Goal: Check status: Check status

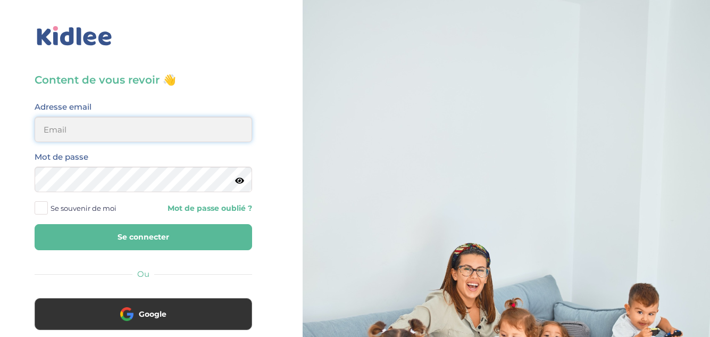
click at [146, 127] on input "email" at bounding box center [143, 129] width 217 height 26
type input "linda75001paris@outlook.fr"
click at [133, 233] on button "Se connecter" at bounding box center [143, 237] width 217 height 26
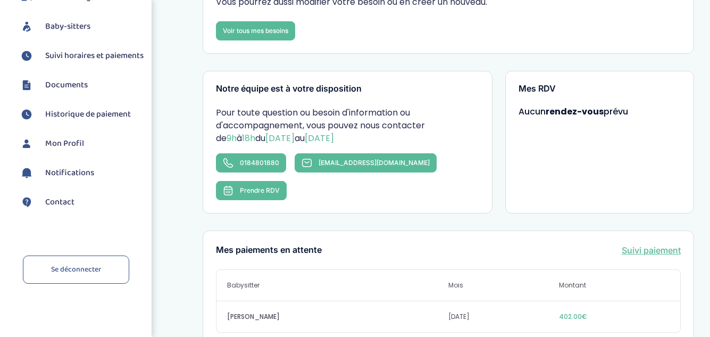
scroll to position [213, 0]
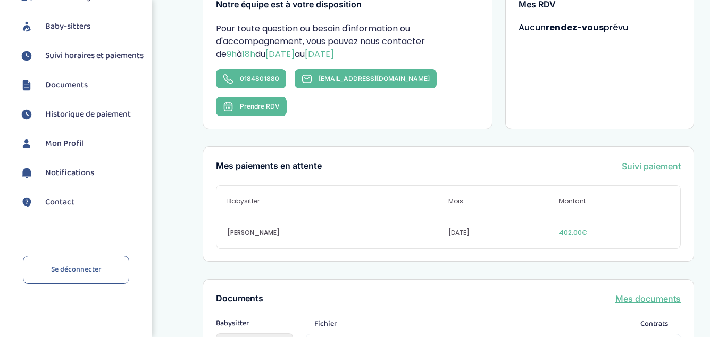
click at [659, 159] on link "Suivi paiement" at bounding box center [650, 165] width 59 height 13
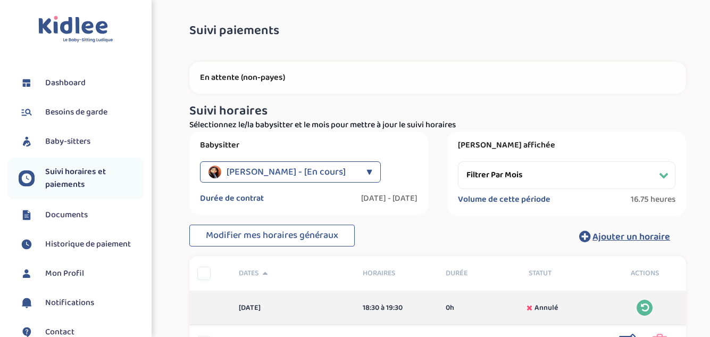
click at [275, 74] on p "En attente (non-payes)" at bounding box center [437, 77] width 475 height 11
click at [259, 77] on p "En attente (non-payes)" at bounding box center [437, 77] width 475 height 11
click at [217, 78] on p "En attente (non-payes)" at bounding box center [437, 77] width 475 height 11
click at [230, 74] on p "En attente (non-payes)" at bounding box center [437, 77] width 475 height 11
click at [222, 78] on p "En attente (non-payes)" at bounding box center [437, 77] width 475 height 11
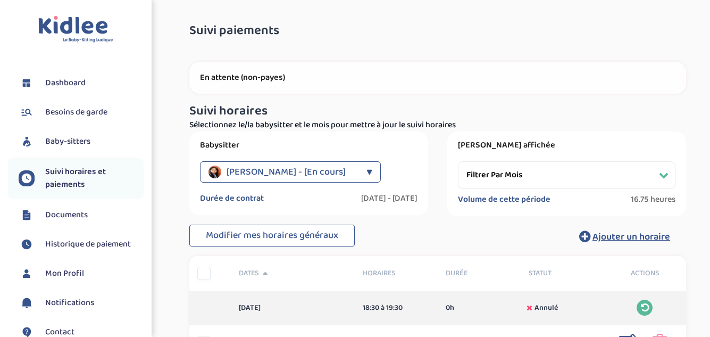
click at [495, 184] on select "Filtrer par mois septembre 2025 octobre 2025 novembre 2025 décembre 2025 janvie…" at bounding box center [566, 175] width 217 height 28
click at [458, 161] on select "Filtrer par mois septembre 2025 octobre 2025 novembre 2025 décembre 2025 janvie…" at bounding box center [566, 175] width 217 height 28
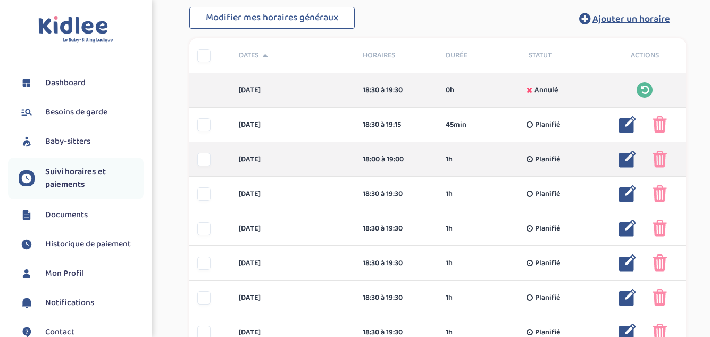
scroll to position [213, 0]
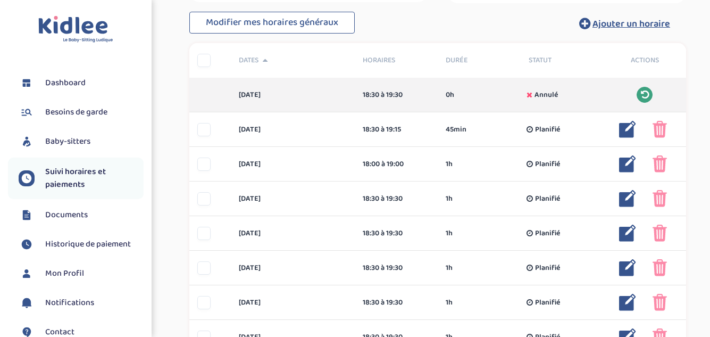
click at [643, 92] on icon at bounding box center [645, 95] width 8 height 10
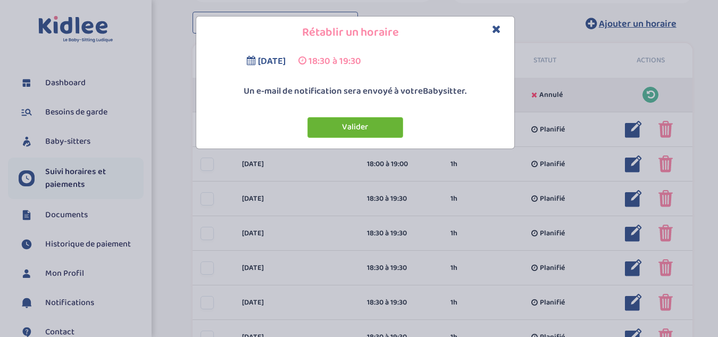
click at [356, 125] on button "Valider" at bounding box center [355, 127] width 96 height 21
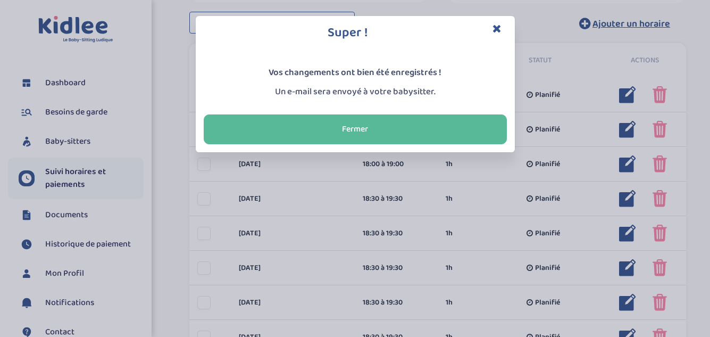
click at [500, 34] on button "Close" at bounding box center [496, 29] width 9 height 12
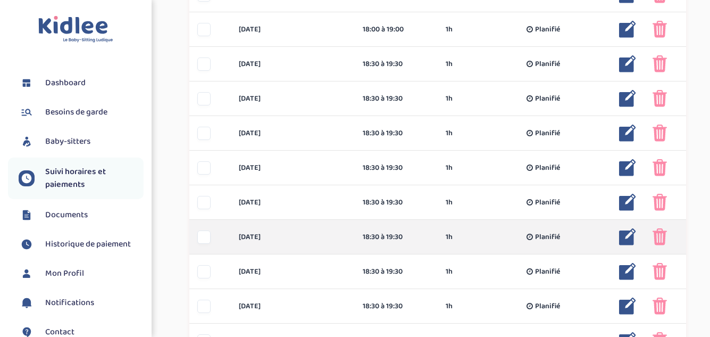
scroll to position [425, 0]
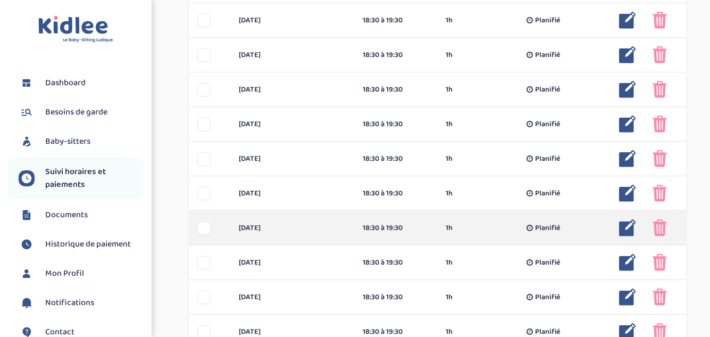
click at [657, 230] on img at bounding box center [659, 227] width 14 height 17
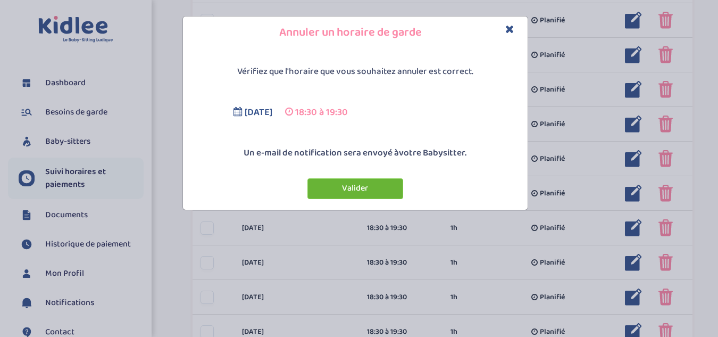
click at [364, 188] on button "Valider" at bounding box center [355, 188] width 96 height 21
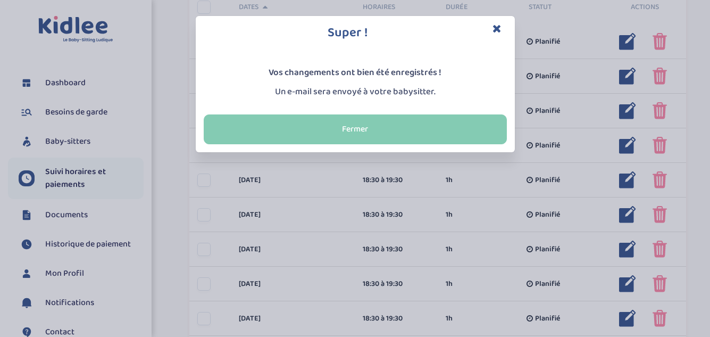
click at [419, 124] on button "Fermer" at bounding box center [355, 129] width 303 height 30
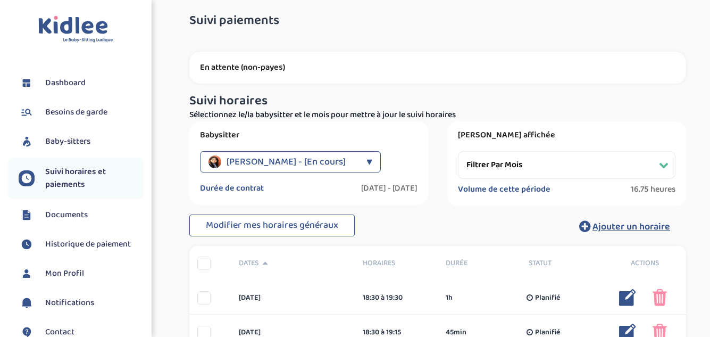
scroll to position [0, 0]
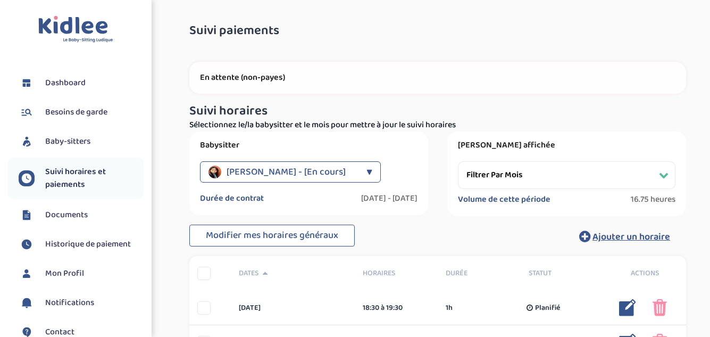
click at [538, 171] on select "Filtrer par mois septembre 2025 octobre 2025 novembre 2025 décembre 2025 janvie…" at bounding box center [566, 175] width 217 height 28
click at [458, 161] on select "Filtrer par mois septembre 2025 octobre 2025 novembre 2025 décembre 2025 janvie…" at bounding box center [566, 175] width 217 height 28
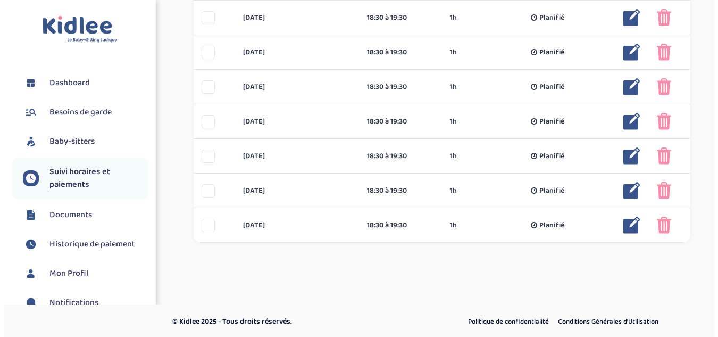
scroll to position [603, 0]
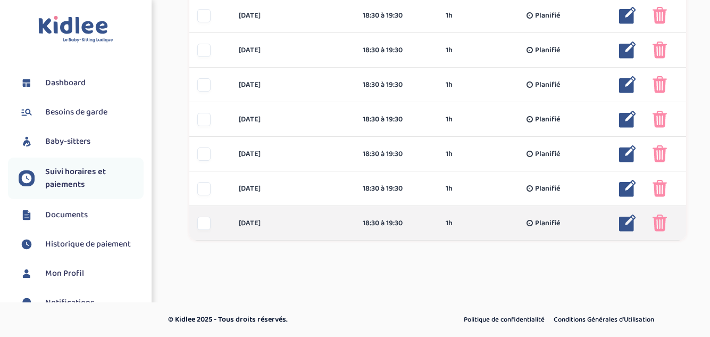
click at [629, 219] on img at bounding box center [627, 222] width 17 height 17
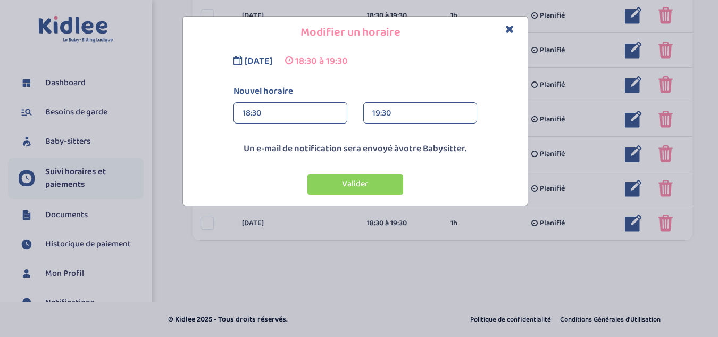
click at [396, 109] on div "19:30" at bounding box center [420, 113] width 96 height 21
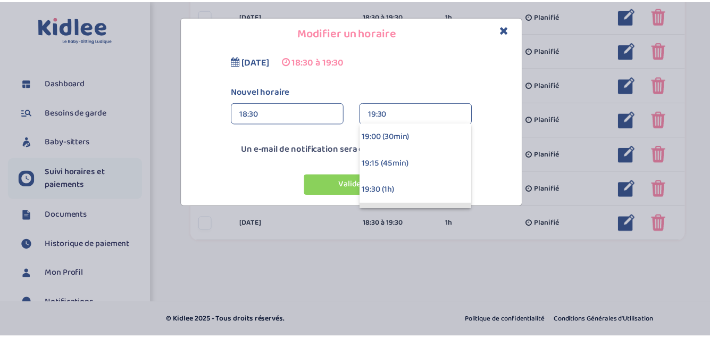
scroll to position [53, 0]
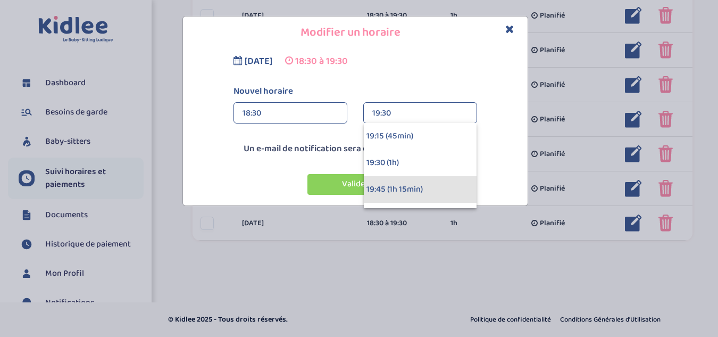
click at [392, 190] on div "19:45 (1h 15min)" at bounding box center [420, 189] width 113 height 27
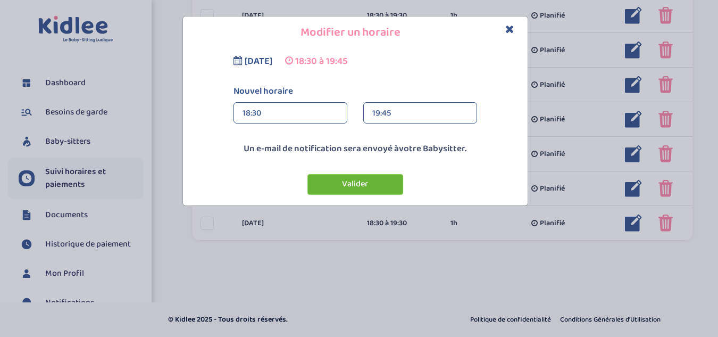
click at [369, 182] on button "Valider" at bounding box center [355, 184] width 96 height 21
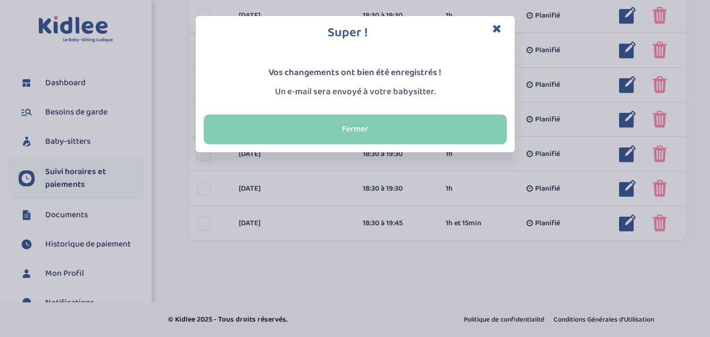
click at [423, 138] on button "Fermer" at bounding box center [355, 129] width 303 height 30
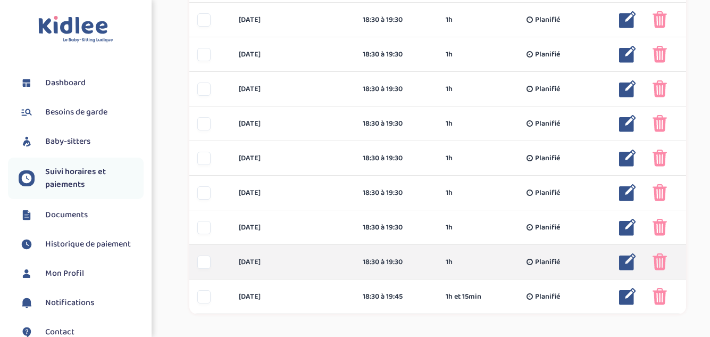
scroll to position [603, 0]
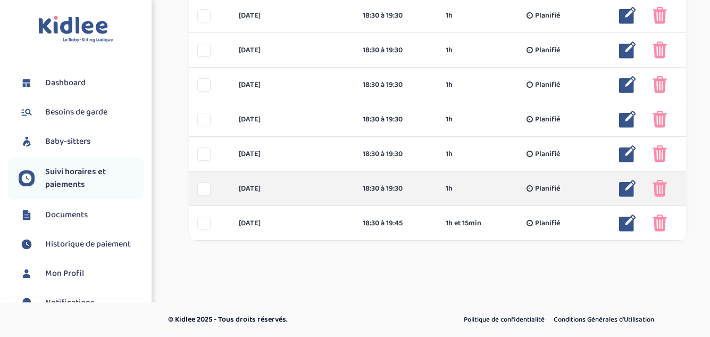
click at [626, 186] on img at bounding box center [627, 188] width 17 height 17
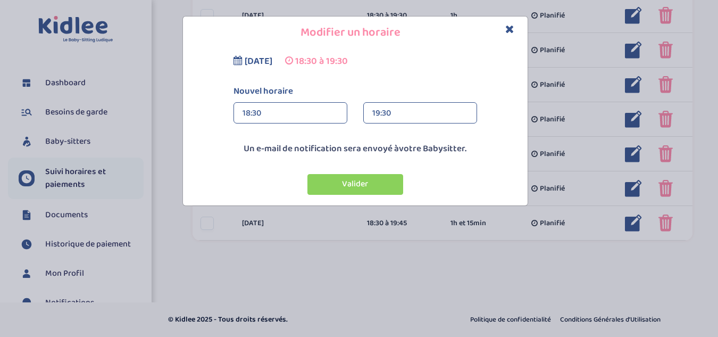
click at [420, 115] on div "19:30" at bounding box center [420, 113] width 96 height 21
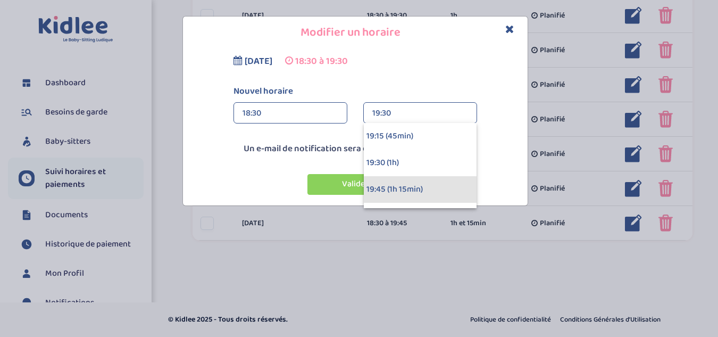
click at [394, 186] on div "19:45 (1h 15min)" at bounding box center [420, 189] width 113 height 27
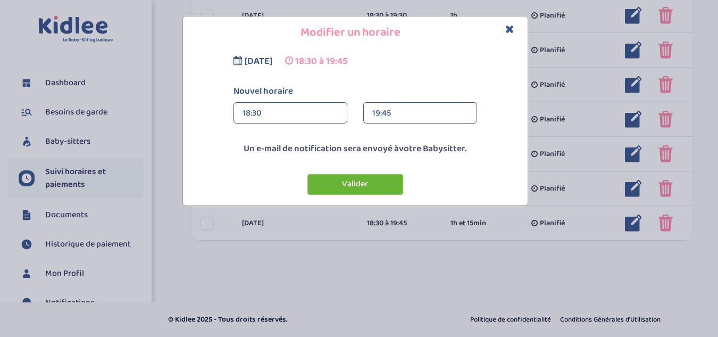
click at [389, 186] on button "Valider" at bounding box center [355, 184] width 96 height 21
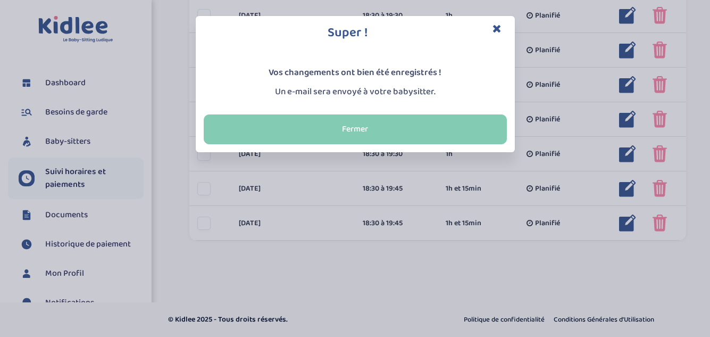
click at [449, 127] on button "Fermer" at bounding box center [355, 129] width 303 height 30
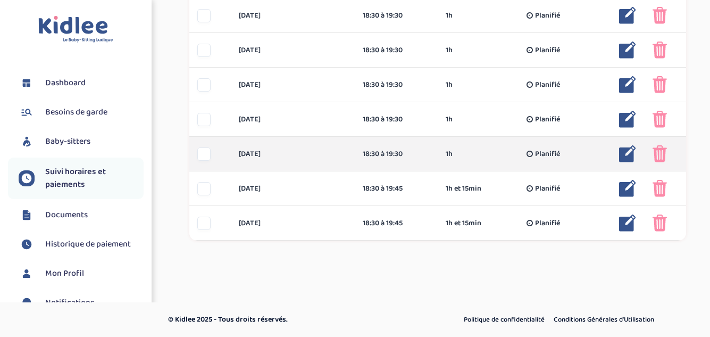
click at [632, 157] on img at bounding box center [627, 153] width 17 height 17
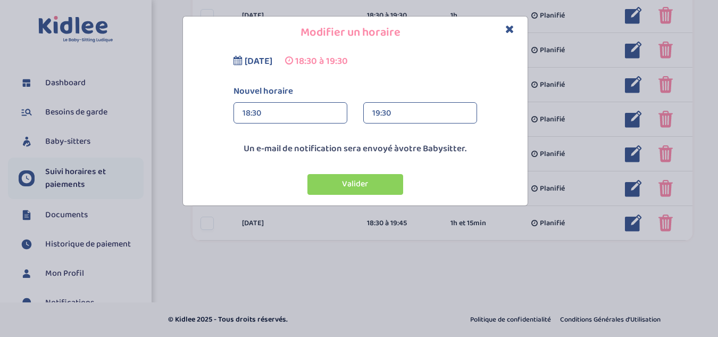
click at [383, 107] on div "19:30" at bounding box center [420, 113] width 96 height 21
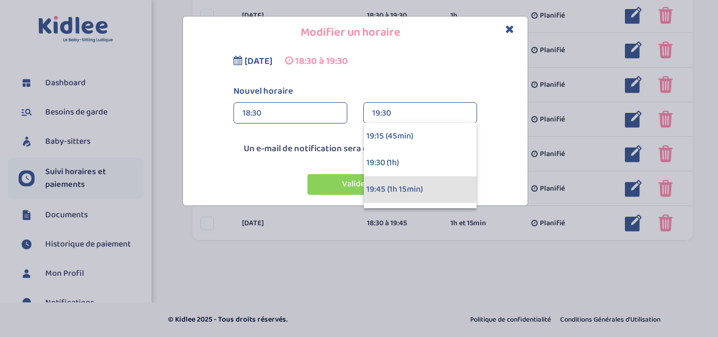
click at [398, 189] on div "19:45 (1h 15min)" at bounding box center [420, 189] width 113 height 27
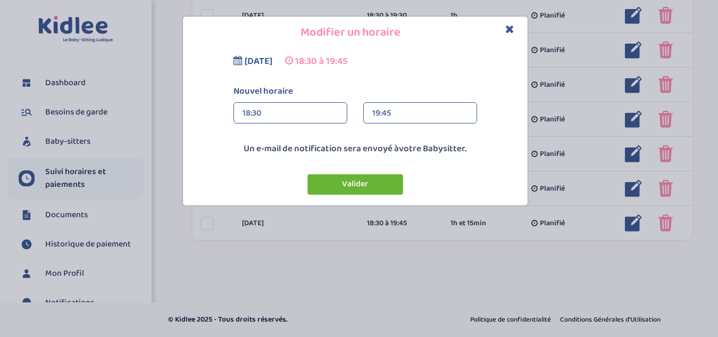
click at [381, 187] on button "Valider" at bounding box center [355, 184] width 96 height 21
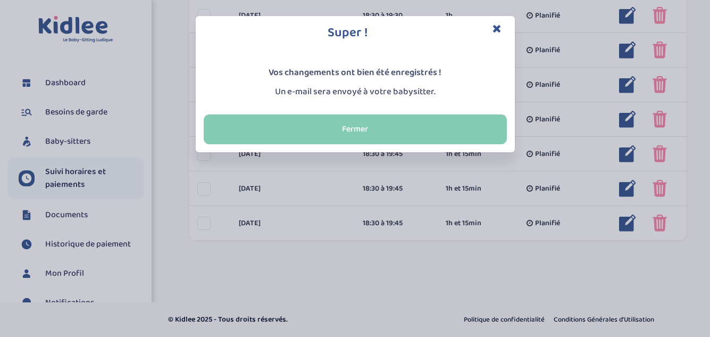
click at [438, 141] on button "Fermer" at bounding box center [355, 129] width 303 height 30
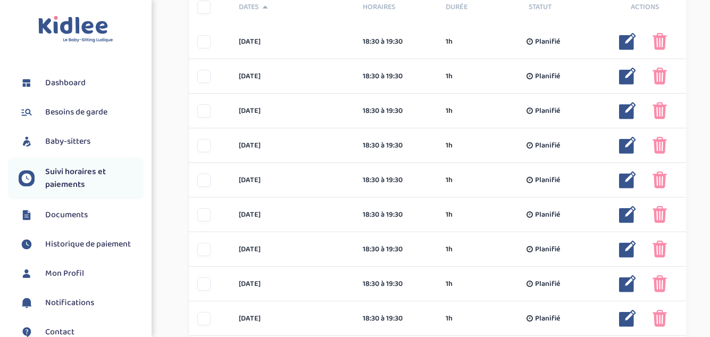
scroll to position [0, 0]
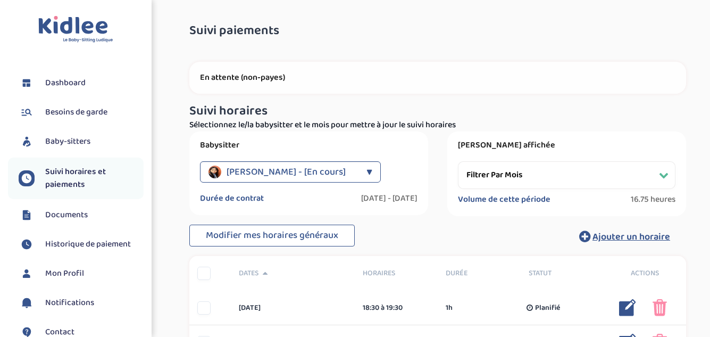
click at [520, 175] on select "Filtrer par mois septembre 2025 octobre 2025 novembre 2025 décembre 2025 janvie…" at bounding box center [566, 175] width 217 height 28
select select "décembre 2025"
click at [458, 161] on select "Filtrer par mois septembre 2025 octobre 2025 novembre 2025 décembre 2025 janvie…" at bounding box center [566, 175] width 217 height 28
click at [113, 246] on span "Historique de paiement" at bounding box center [88, 244] width 86 height 13
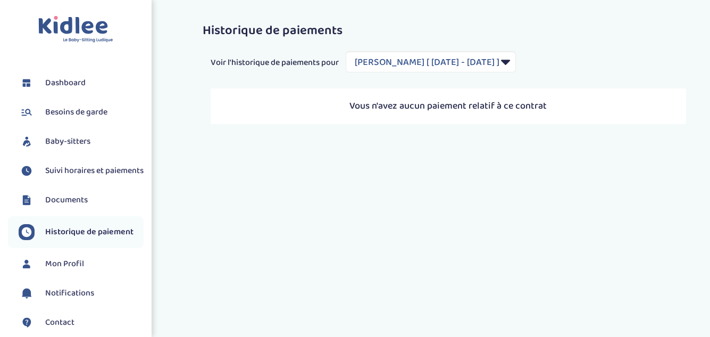
select select "1948"
